Goal: Check status: Check status

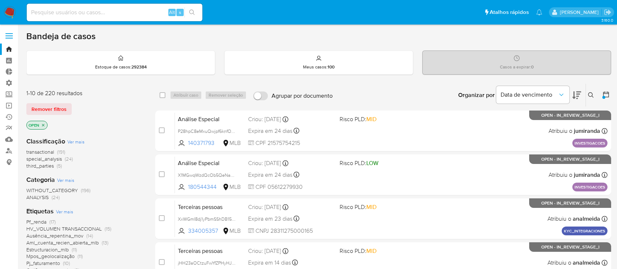
scroll to position [278, 0]
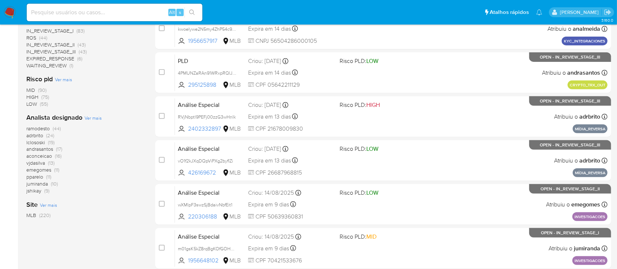
click at [107, 11] on input at bounding box center [115, 13] width 176 height 10
paste input "571062534"
type input "571062534"
click at [196, 13] on button "search-icon" at bounding box center [191, 12] width 15 height 10
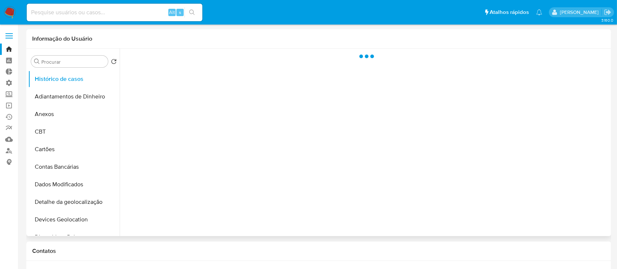
select select "10"
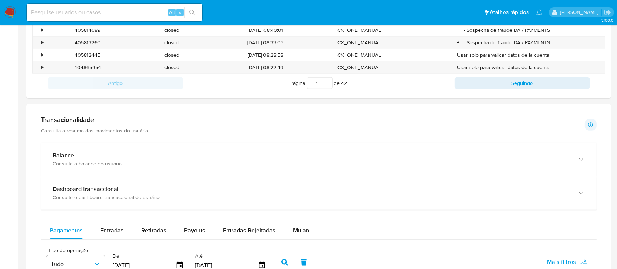
scroll to position [288, 0]
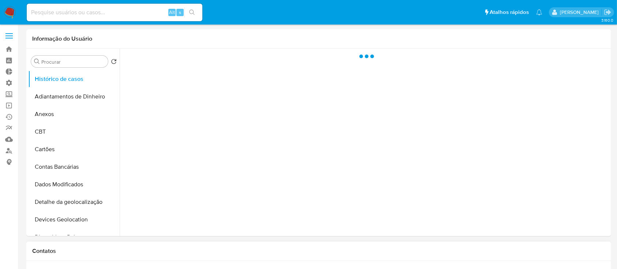
select select "10"
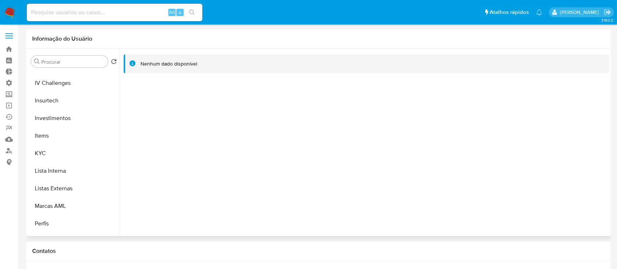
scroll to position [344, 0]
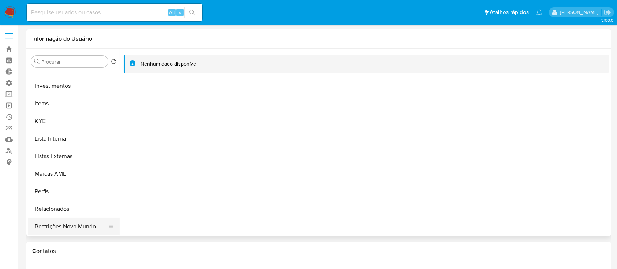
click at [79, 229] on button "Restrições Novo Mundo" at bounding box center [71, 227] width 86 height 18
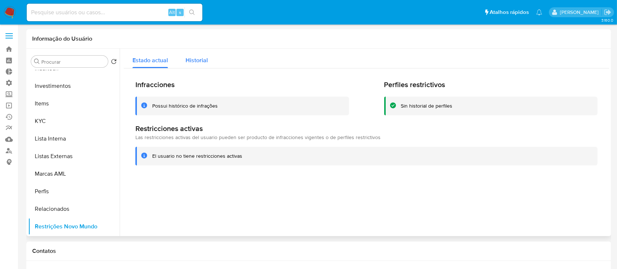
click at [202, 62] on span "Historial" at bounding box center [196, 60] width 22 height 8
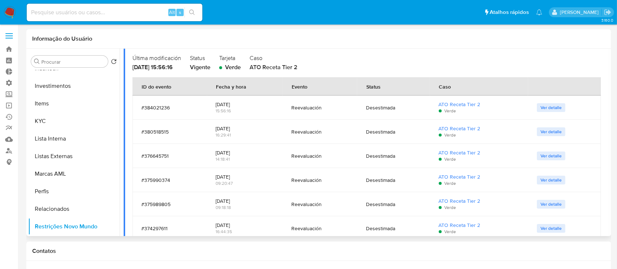
scroll to position [0, 0]
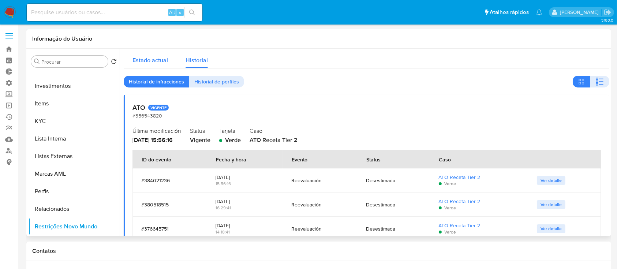
click at [149, 65] on div "Estado actual" at bounding box center [149, 58] width 35 height 19
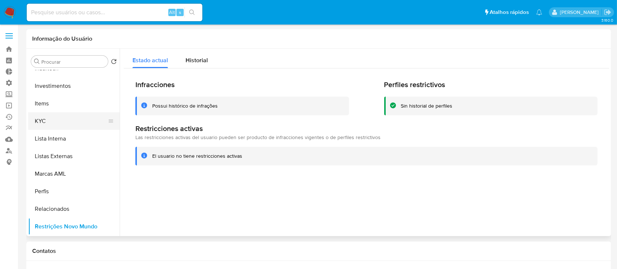
click at [45, 119] on button "KYC" at bounding box center [71, 121] width 86 height 18
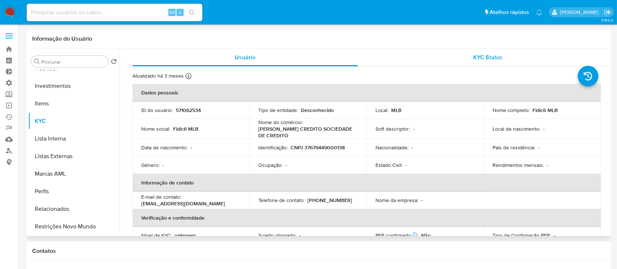
click at [483, 57] on span "KYC Status" at bounding box center [487, 57] width 29 height 8
